Goal: Download file/media

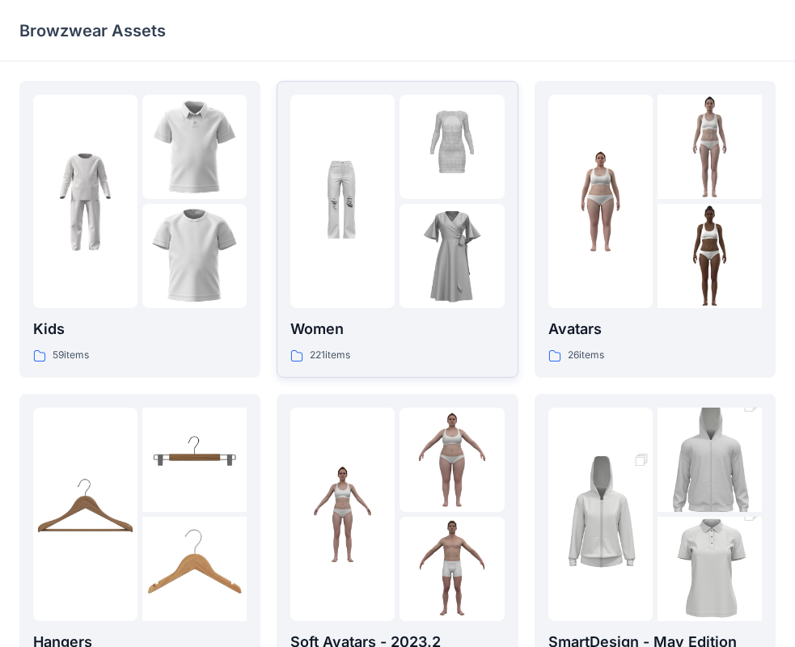
click at [366, 308] on div at bounding box center [342, 202] width 104 height 214
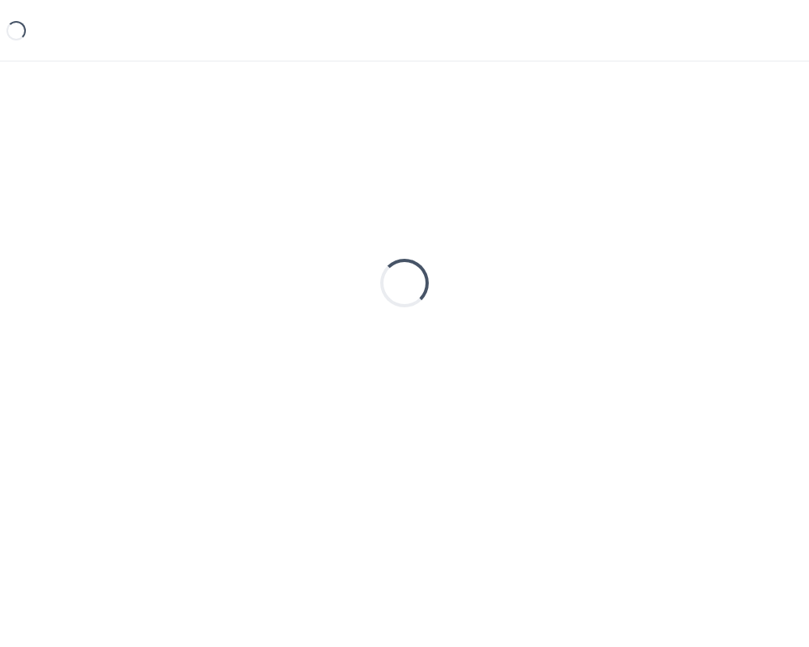
click at [366, 308] on div "Loading..." at bounding box center [404, 283] width 770 height 405
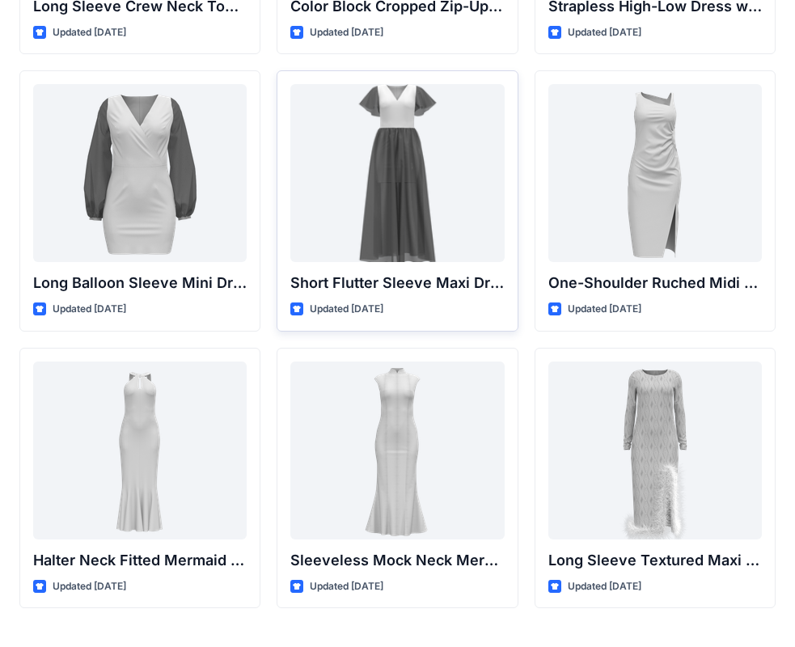
scroll to position [604, 0]
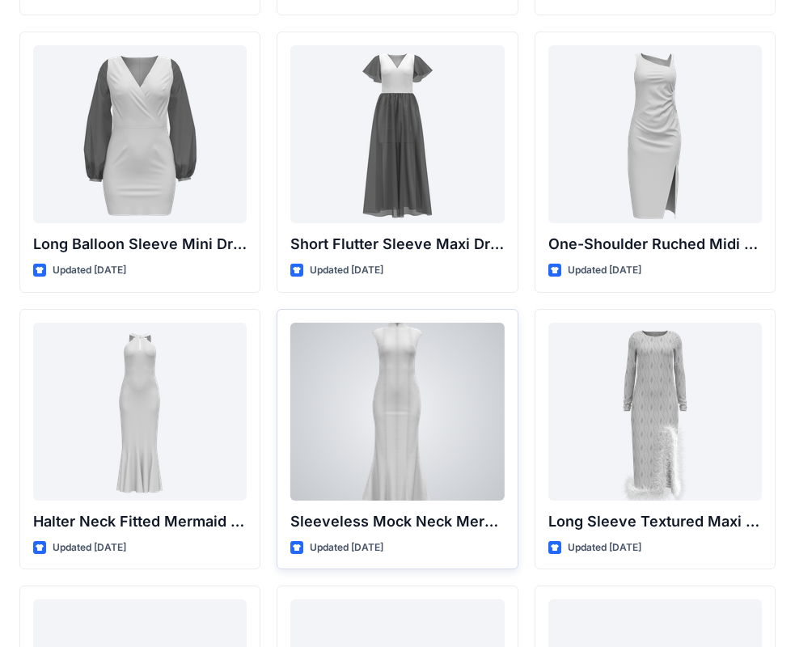
click at [379, 424] on div at bounding box center [397, 412] width 214 height 178
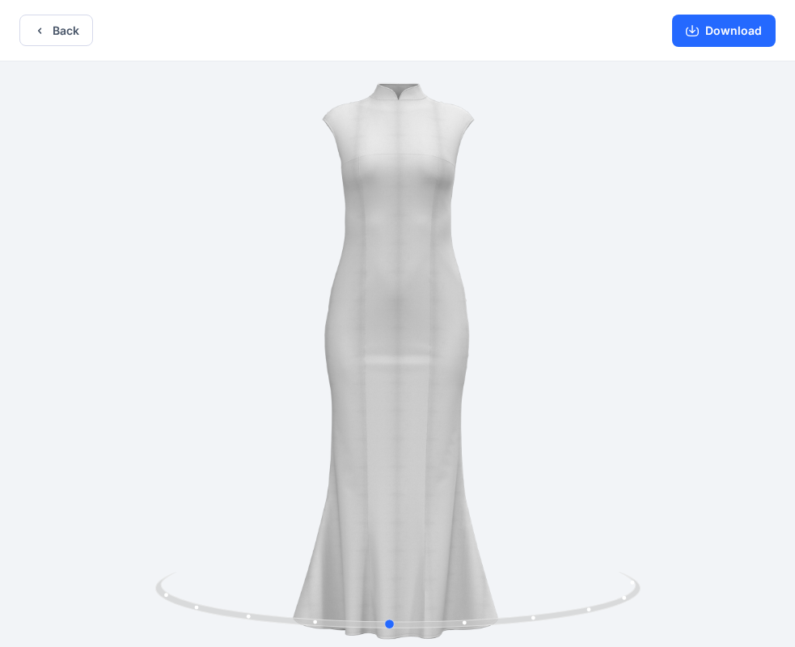
drag, startPoint x: 322, startPoint y: 616, endPoint x: 796, endPoint y: 565, distance: 476.8
click at [795, 565] on html "Back Download Version History" at bounding box center [397, 325] width 795 height 650
click at [479, 623] on icon at bounding box center [399, 602] width 489 height 61
click at [702, 27] on button "Download" at bounding box center [724, 31] width 104 height 32
click at [39, 26] on icon "button" at bounding box center [39, 30] width 13 height 13
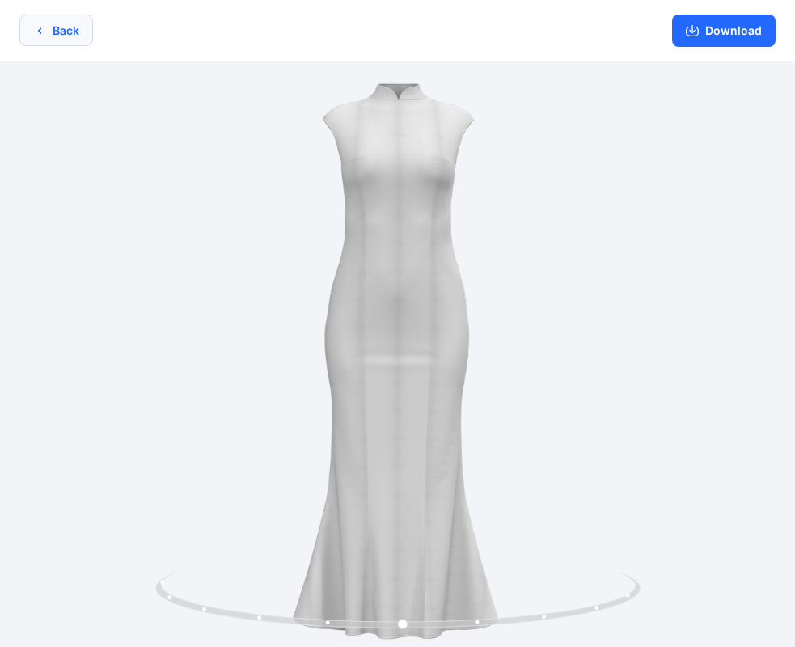
scroll to position [604, 0]
